Goal: Task Accomplishment & Management: Manage account settings

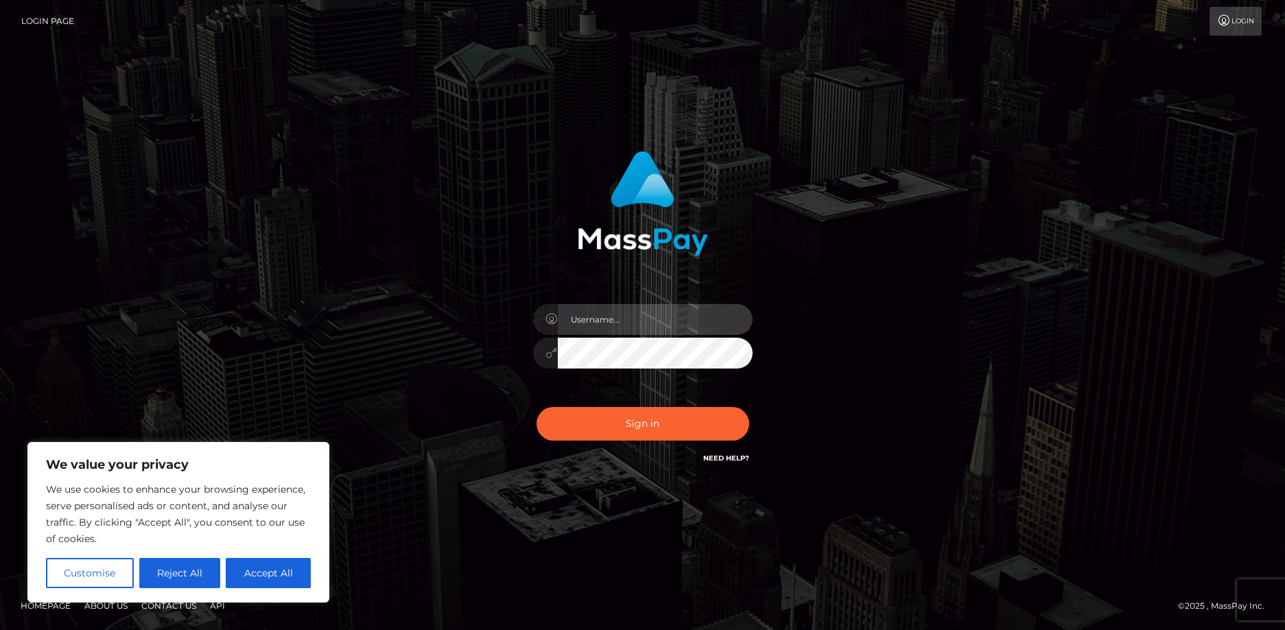
click at [598, 319] on input "text" at bounding box center [655, 319] width 195 height 31
click at [602, 318] on input "text" at bounding box center [655, 319] width 195 height 31
drag, startPoint x: 78, startPoint y: 631, endPoint x: 86, endPoint y: 621, distance: 13.2
click at [592, 313] on input "text" at bounding box center [655, 319] width 195 height 31
type input "[EMAIL_ADDRESS][DOMAIN_NAME]"
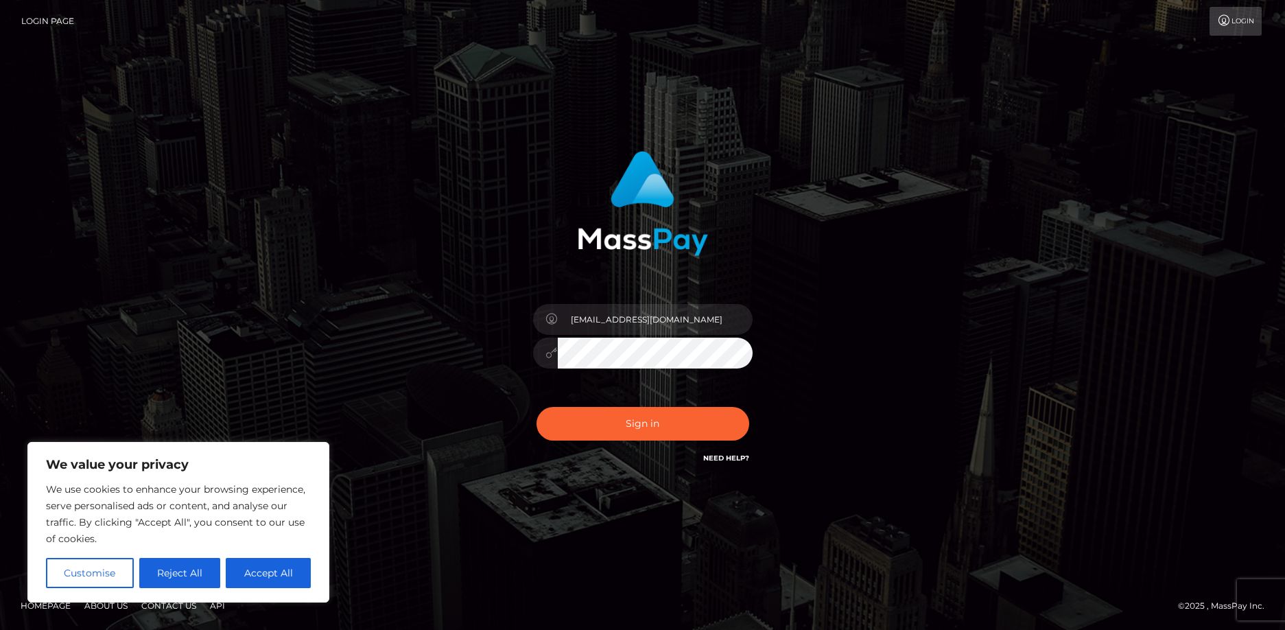
click at [537, 407] on button "Sign in" at bounding box center [643, 424] width 213 height 34
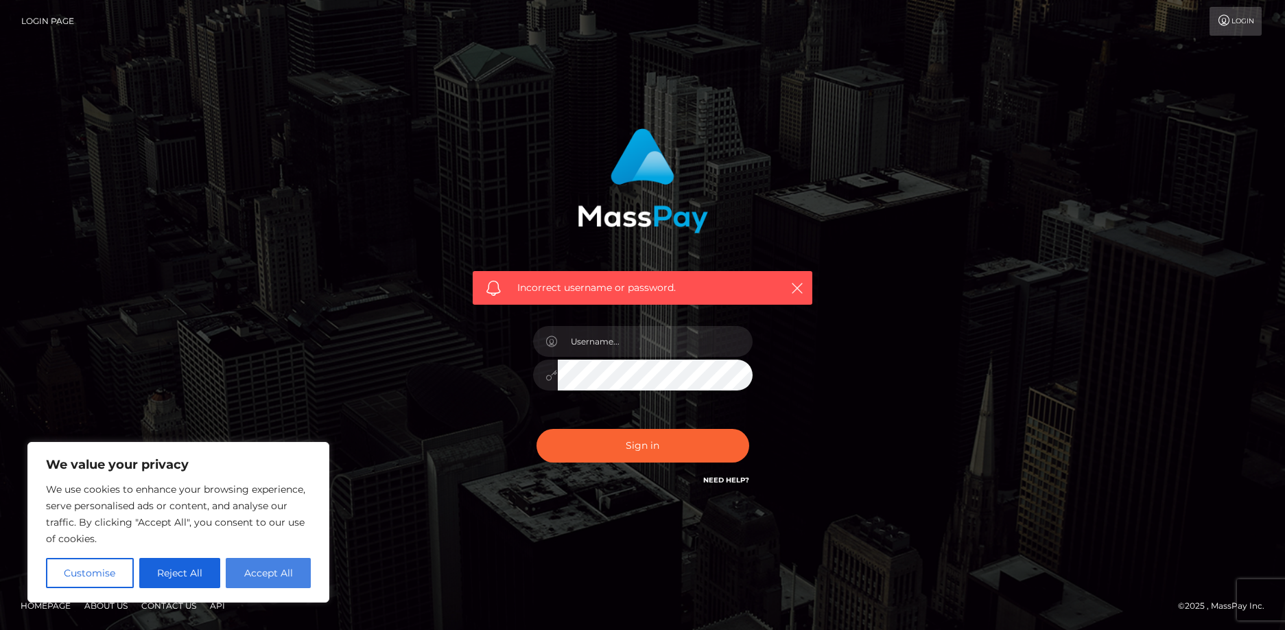
click at [297, 572] on button "Accept All" at bounding box center [268, 573] width 85 height 30
checkbox input "true"
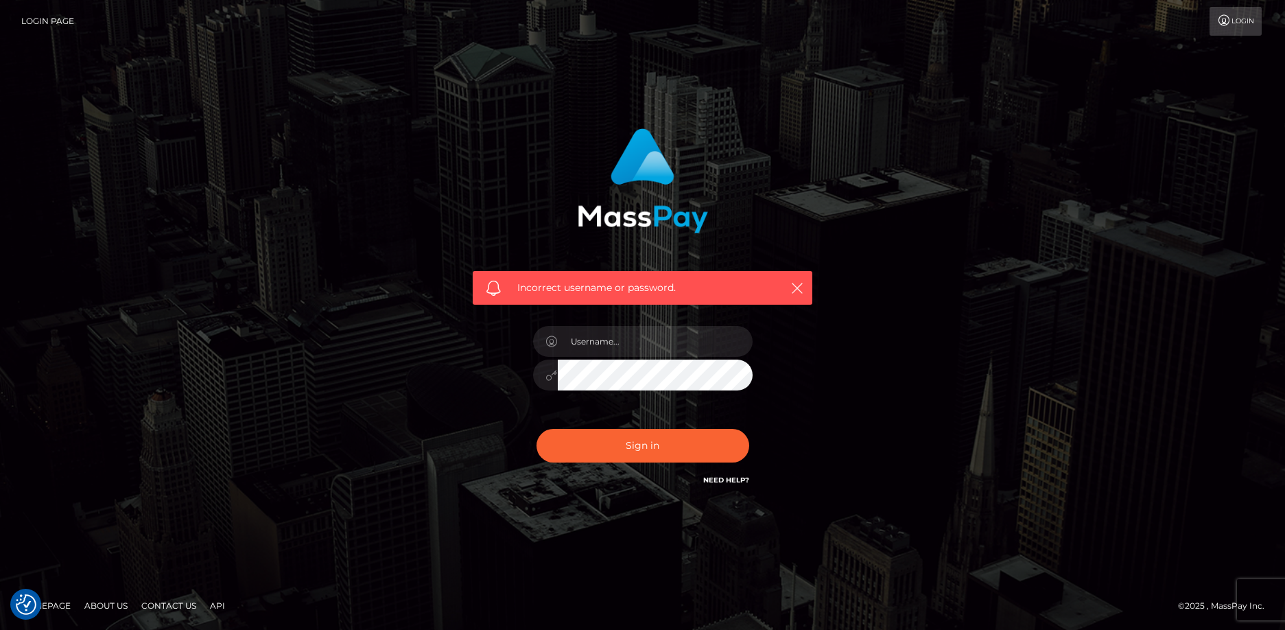
click at [719, 478] on link "Need Help?" at bounding box center [726, 479] width 46 height 9
